Goal: Find specific page/section: Find specific page/section

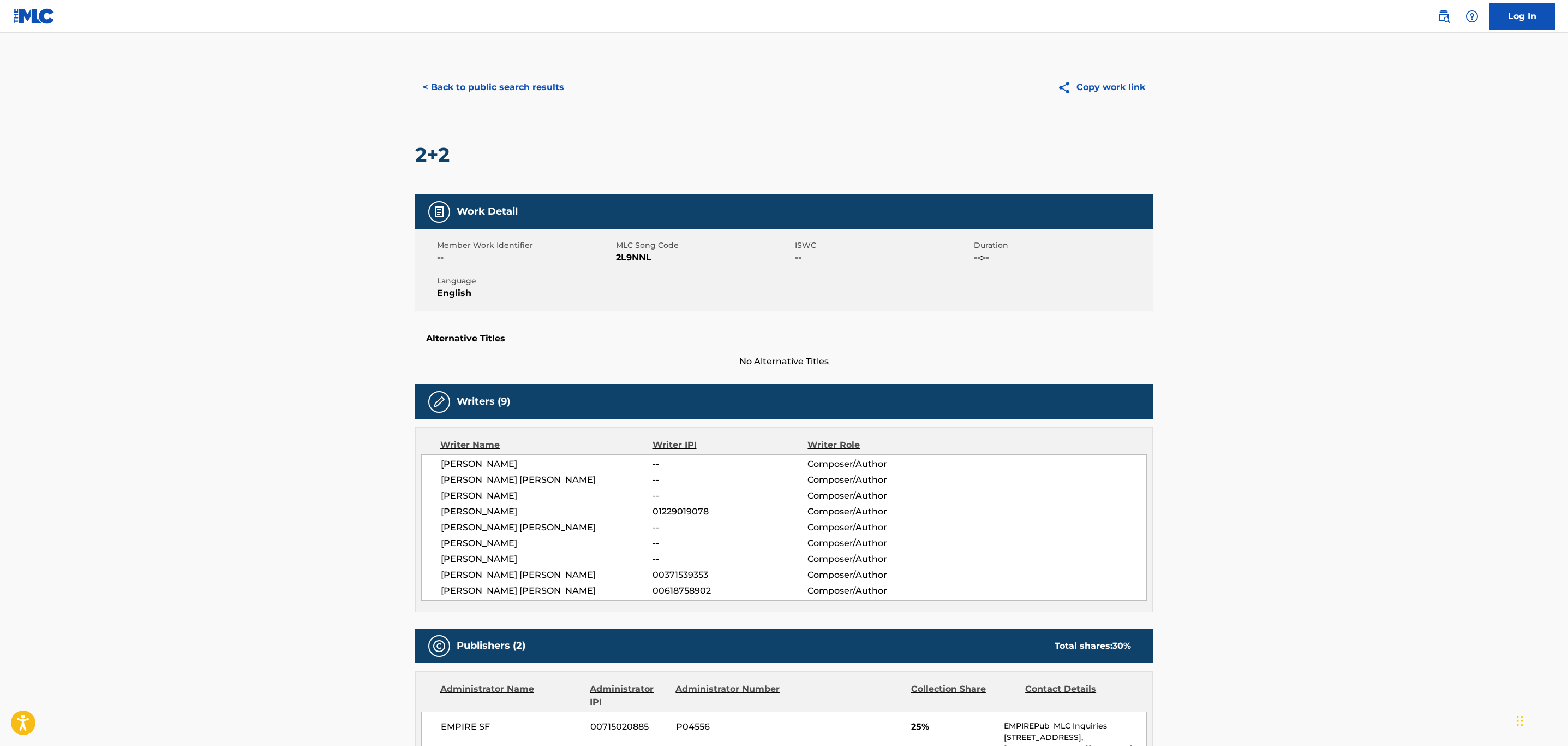
click at [483, 88] on button "< Back to public search results" at bounding box center [493, 87] width 156 height 27
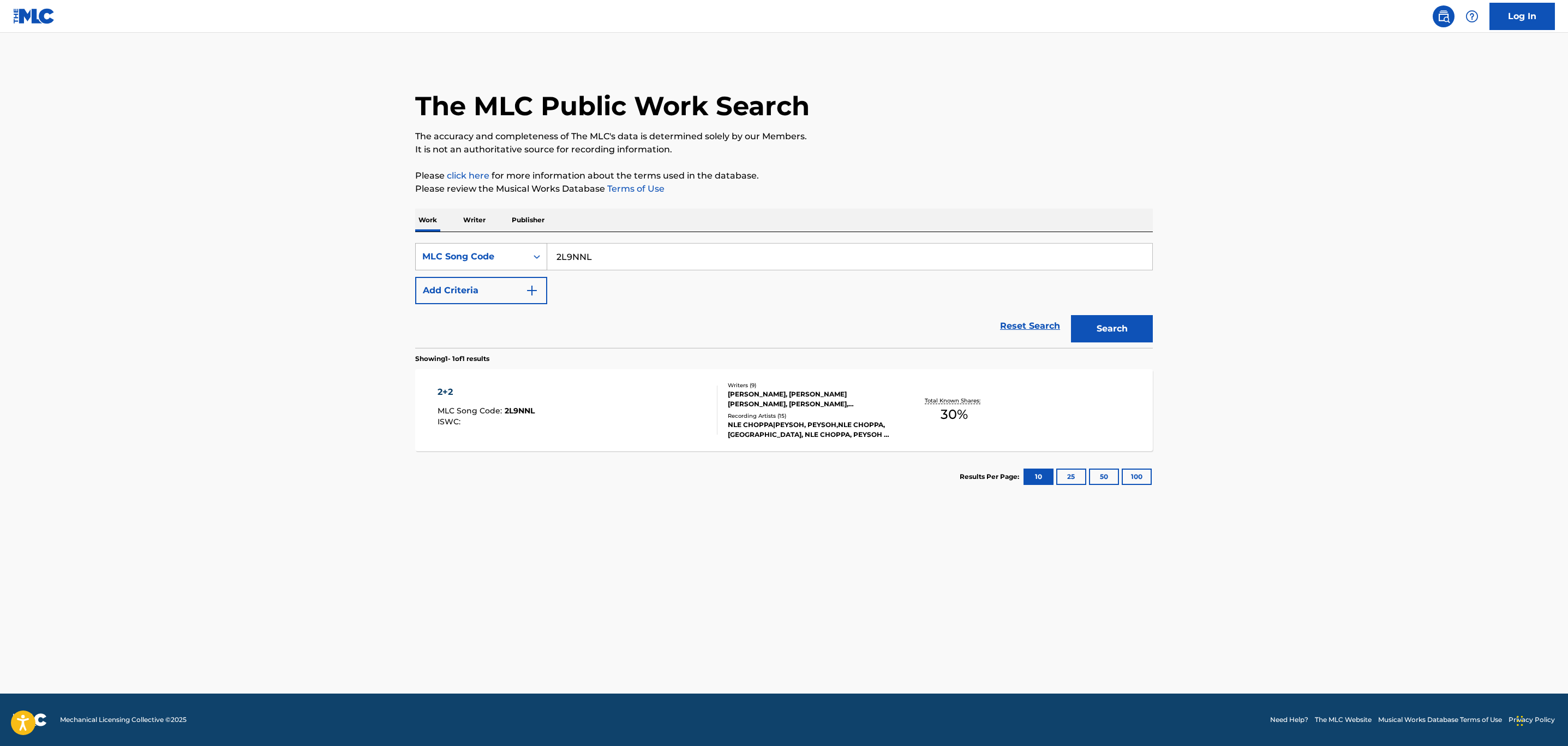
click at [527, 257] on div "Search Form" at bounding box center [537, 257] width 20 height 20
click at [480, 288] on div "Work Title" at bounding box center [481, 284] width 131 height 27
click at [606, 255] on input "Search Form" at bounding box center [849, 256] width 605 height 26
paste input "NOBODY TO LOVE"
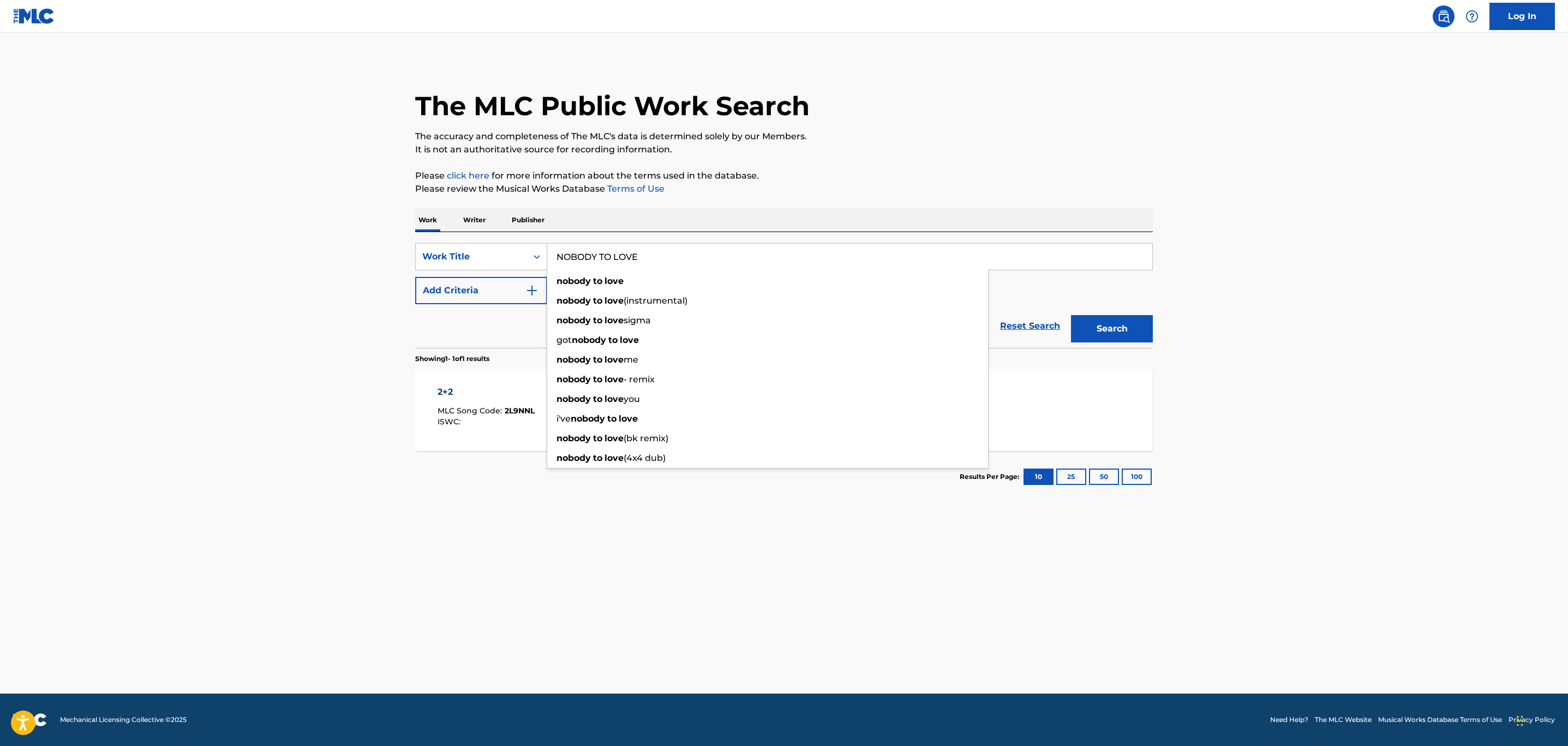
type input "NOBODY TO LOVE"
click at [463, 285] on button "Add Criteria" at bounding box center [481, 290] width 132 height 27
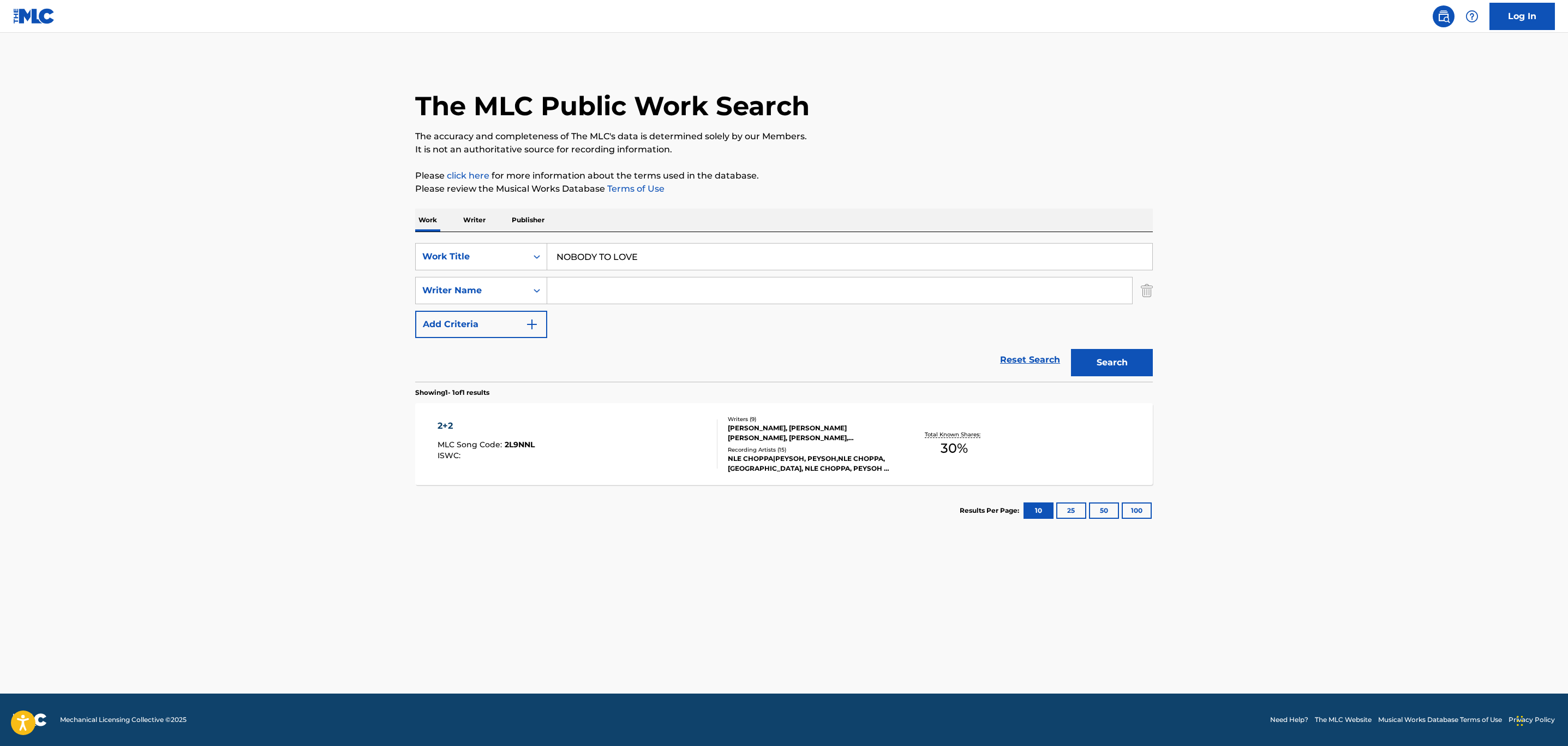
click at [677, 297] on input "Search Form" at bounding box center [839, 290] width 585 height 26
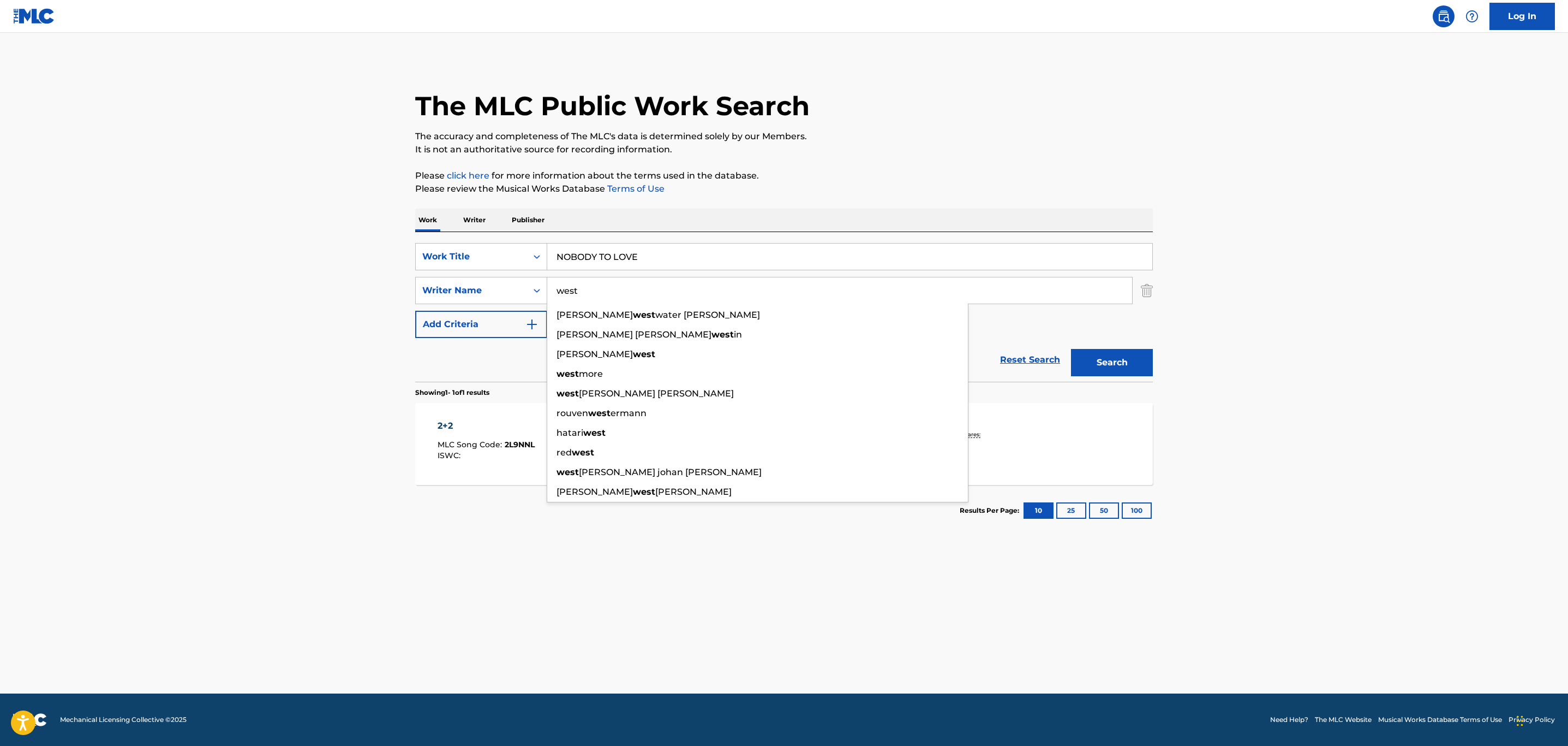
type input "west"
click at [1071, 349] on button "Search" at bounding box center [1112, 363] width 82 height 27
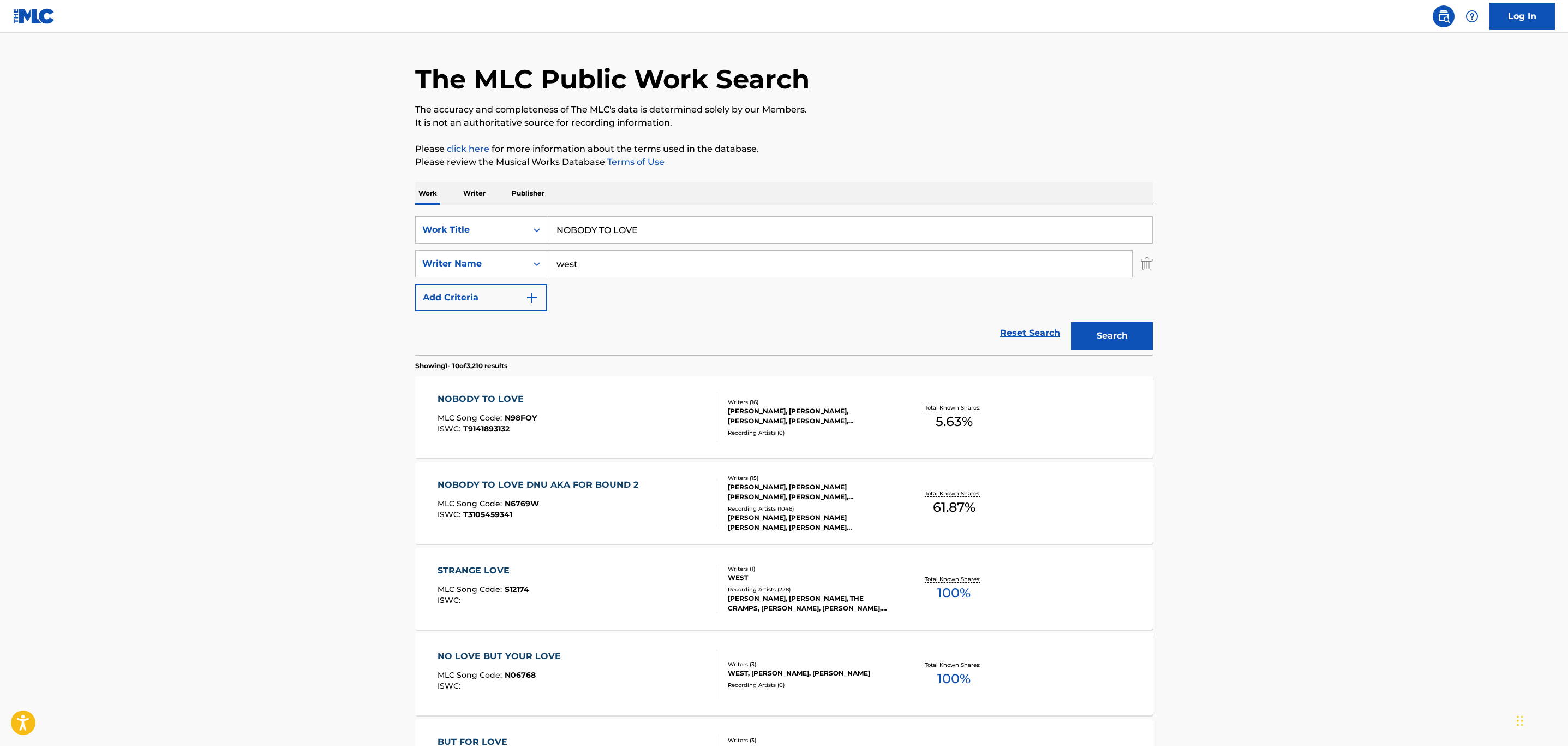
scroll to position [82, 0]
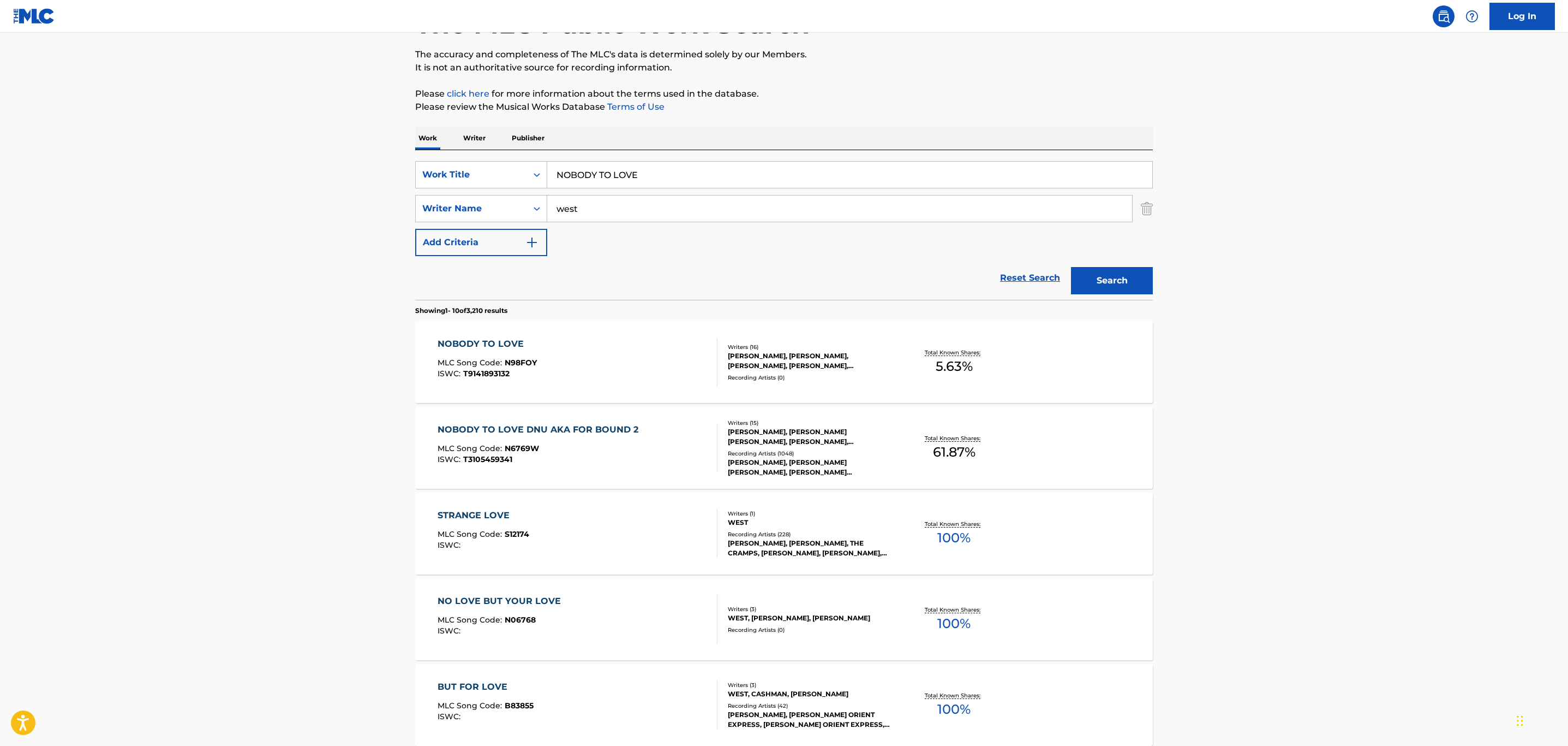
click at [663, 454] on div "NOBODY TO LOVE DNU AKA FOR BOUND 2 MLC Song Code : N6769W ISWC : T3105459341" at bounding box center [578, 447] width 281 height 49
